Goal: Check status: Check status

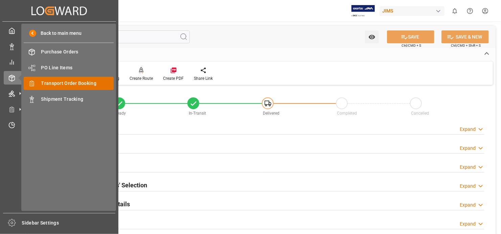
click at [88, 83] on span "Transport Order Booking" at bounding box center [77, 83] width 73 height 7
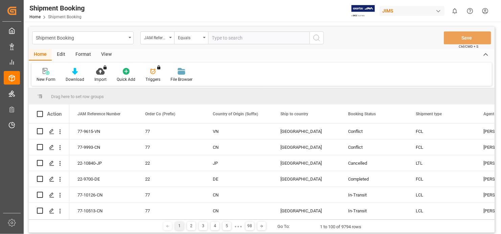
click at [229, 36] on input "text" at bounding box center [258, 37] width 101 height 13
type input "77-9879-IT"
click at [314, 38] on icon "search button" at bounding box center [316, 38] width 8 height 8
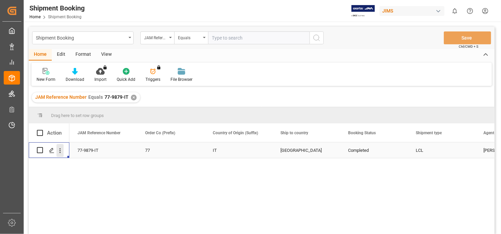
click at [63, 153] on icon "open menu" at bounding box center [59, 150] width 7 height 7
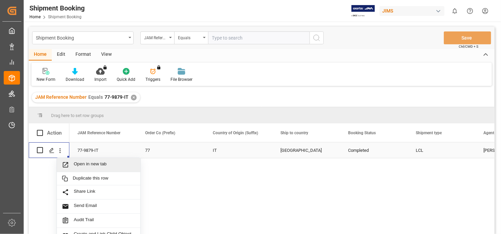
click at [80, 165] on span "Open in new tab" at bounding box center [105, 164] width 62 height 7
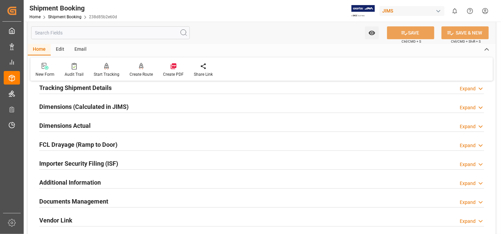
scroll to position [169, 0]
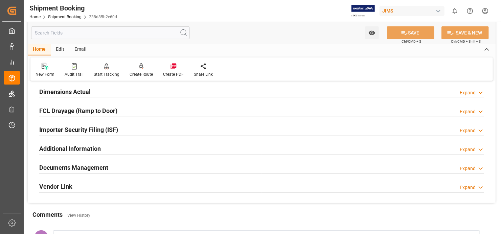
click at [90, 164] on h2 "Documents Management" at bounding box center [73, 167] width 69 height 9
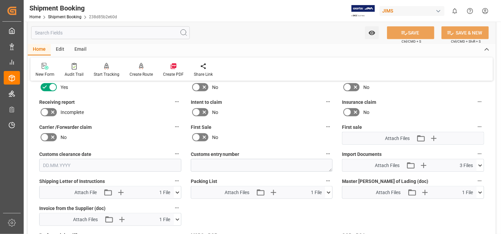
scroll to position [304, 0]
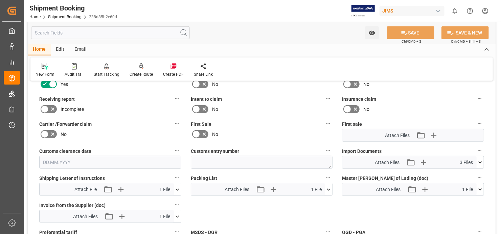
click at [479, 159] on icon at bounding box center [479, 162] width 7 height 7
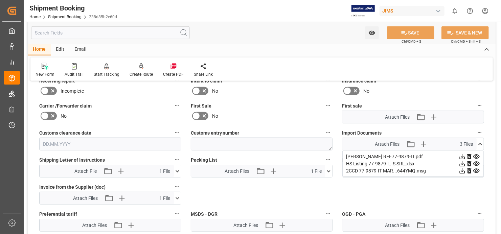
scroll to position [338, 0]
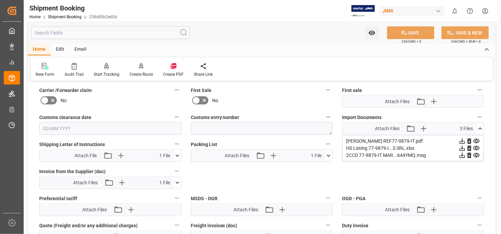
click at [476, 138] on icon at bounding box center [475, 141] width 7 height 7
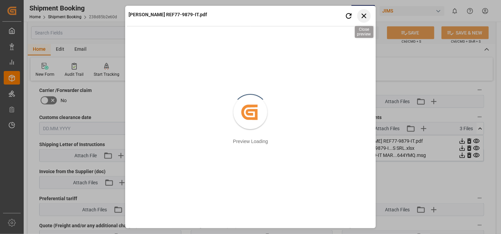
click at [365, 15] on icon "button" at bounding box center [363, 15] width 8 height 8
